Goal: Information Seeking & Learning: Learn about a topic

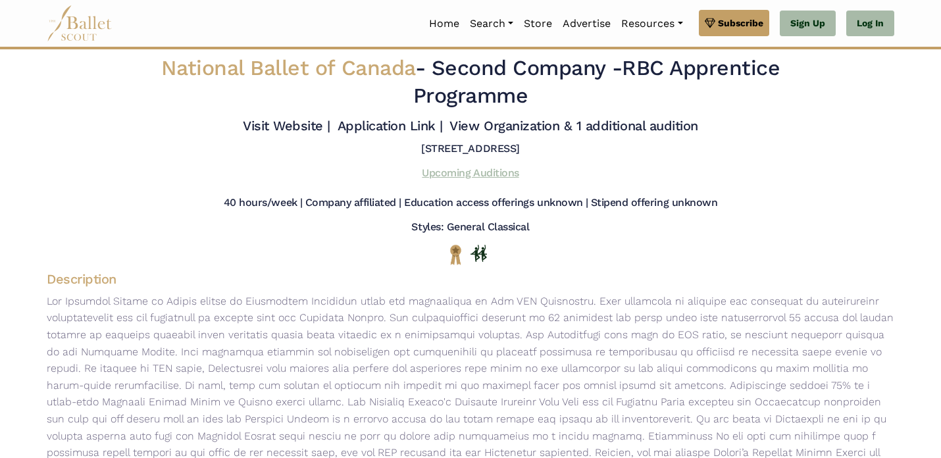
click at [457, 174] on link "Upcoming Auditions" at bounding box center [470, 172] width 97 height 12
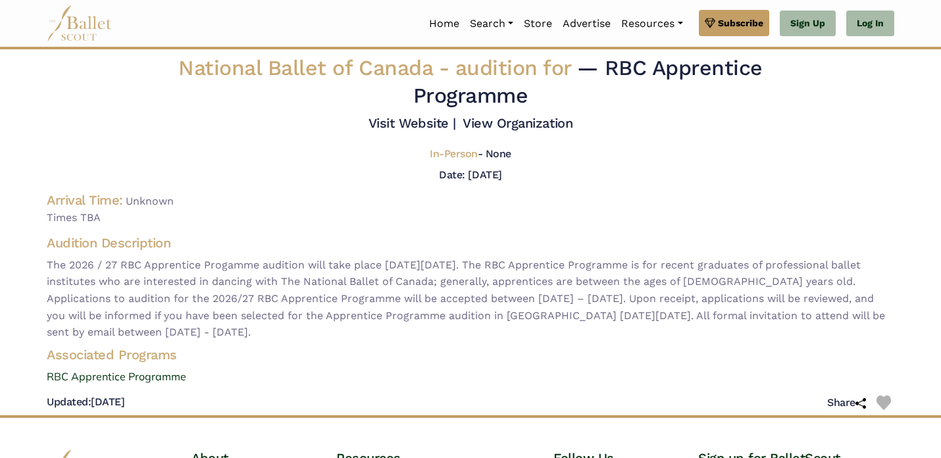
scroll to position [1, 0]
drag, startPoint x: 435, startPoint y: 174, endPoint x: 597, endPoint y: 176, distance: 161.8
click at [597, 176] on div "Date: [DATE]" at bounding box center [470, 174] width 868 height 17
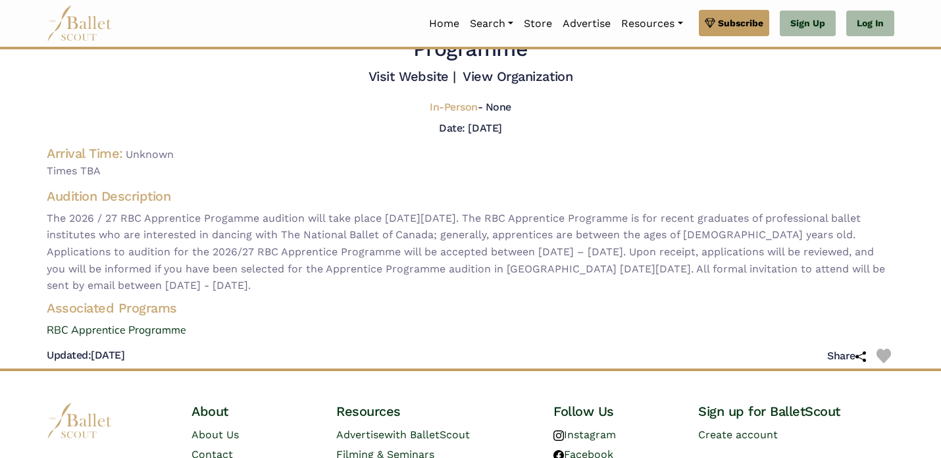
scroll to position [48, 0]
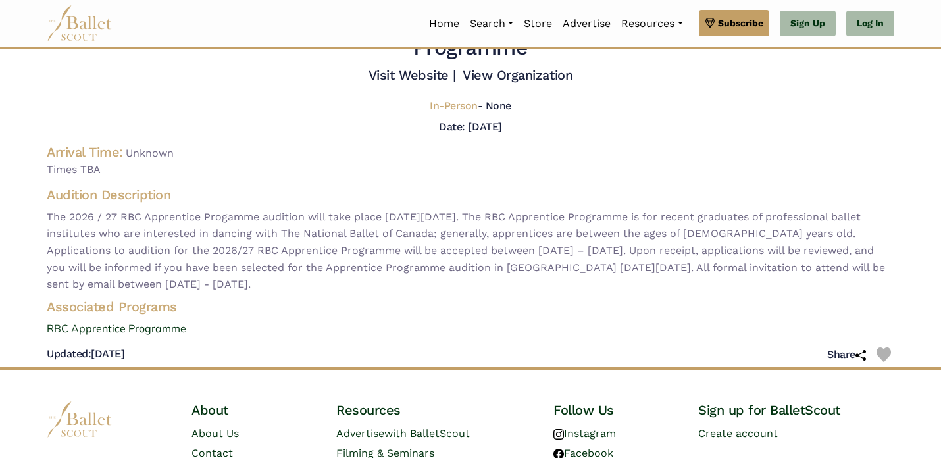
drag, startPoint x: 82, startPoint y: 266, endPoint x: 277, endPoint y: 268, distance: 194.7
click at [282, 268] on span "The 2026 / 27 RBC Apprentice Progamme audition will take place [DATE][DATE]. Th…" at bounding box center [470, 251] width 847 height 84
click at [277, 268] on span "The 2026 / 27 RBC Apprentice Progamme audition will take place [DATE][DATE]. Th…" at bounding box center [470, 251] width 847 height 84
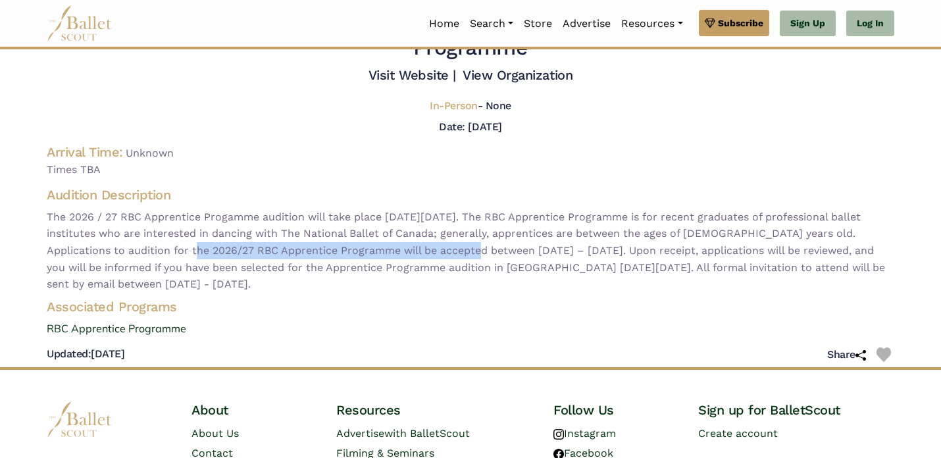
drag, startPoint x: 168, startPoint y: 254, endPoint x: 454, endPoint y: 257, distance: 286.8
click at [445, 254] on span "The 2026 / 27 RBC Apprentice Progamme audition will take place [DATE][DATE]. Th…" at bounding box center [470, 251] width 847 height 84
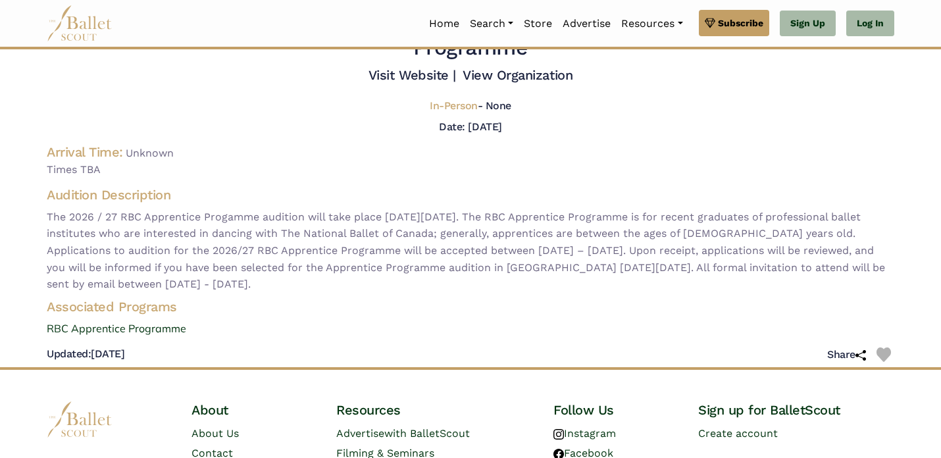
click at [454, 257] on span "The 2026 / 27 RBC Apprentice Progamme audition will take place [DATE][DATE]. Th…" at bounding box center [470, 251] width 847 height 84
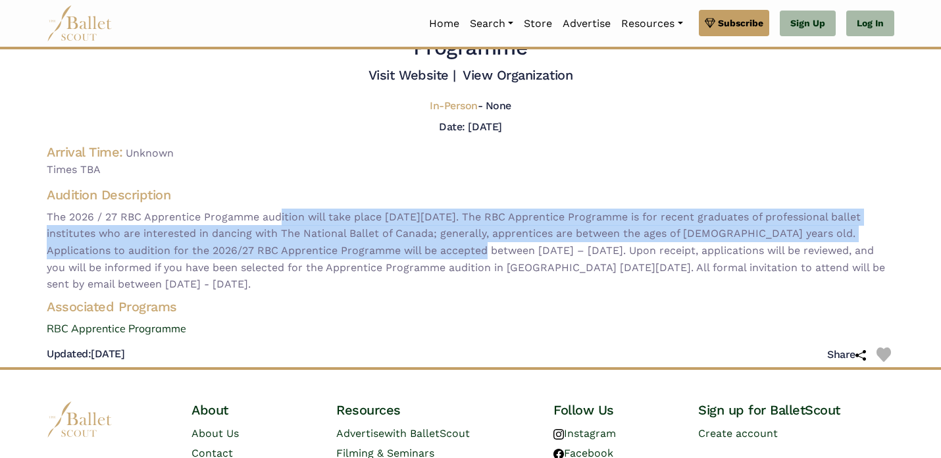
drag, startPoint x: 453, startPoint y: 253, endPoint x: 283, endPoint y: 213, distance: 175.0
click at [283, 213] on span "The 2026 / 27 RBC Apprentice Progamme audition will take place [DATE][DATE]. Th…" at bounding box center [470, 251] width 847 height 84
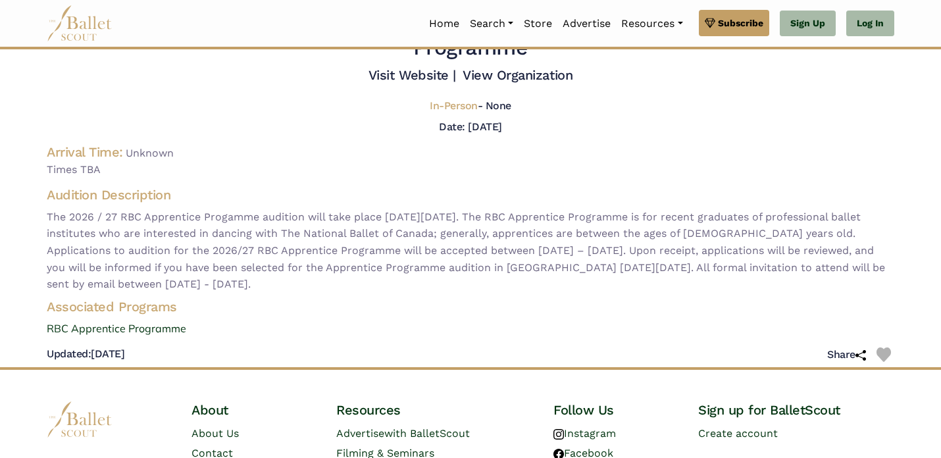
drag, startPoint x: 103, startPoint y: 153, endPoint x: 285, endPoint y: 153, distance: 182.2
click at [285, 153] on div "Arrival Time: Unknown Times TBA" at bounding box center [470, 160] width 847 height 35
drag, startPoint x: 285, startPoint y: 181, endPoint x: 120, endPoint y: 183, distance: 165.1
click at [121, 182] on div "National Ballet of Canada - audition for — RBC Apprentice Programme Visit Websi…" at bounding box center [470, 187] width 868 height 360
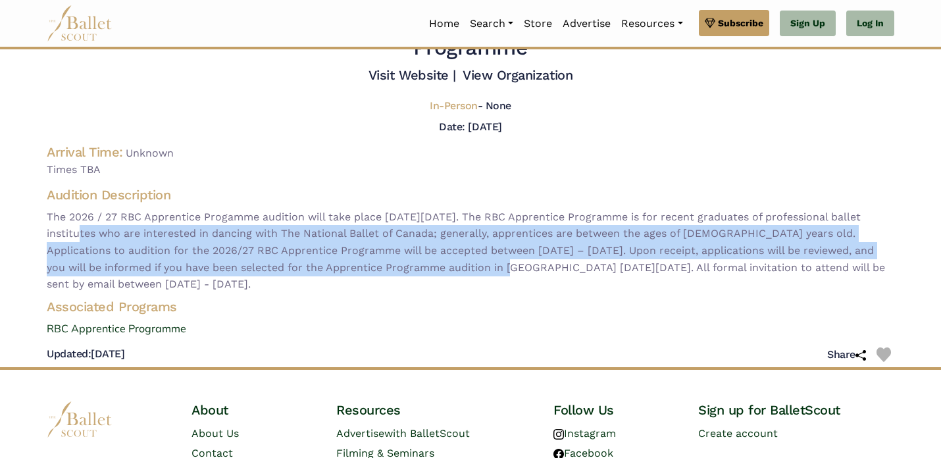
drag, startPoint x: 242, startPoint y: 235, endPoint x: 512, endPoint y: 287, distance: 275.3
click at [503, 279] on span "The 2026 / 27 RBC Apprentice Progamme audition will take place [DATE][DATE]. Th…" at bounding box center [470, 251] width 847 height 84
click at [512, 287] on span "The 2026 / 27 RBC Apprentice Progamme audition will take place [DATE][DATE]. Th…" at bounding box center [470, 251] width 847 height 84
